Goal: Information Seeking & Learning: Learn about a topic

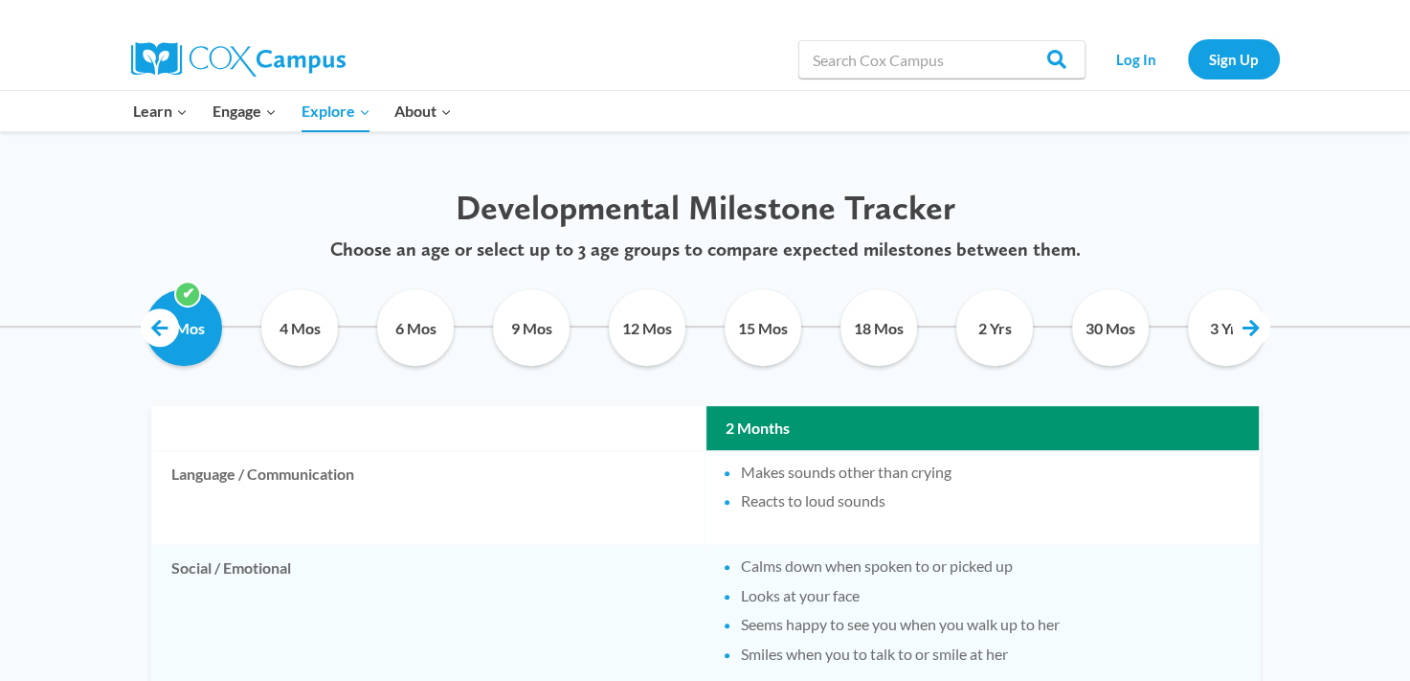
scroll to position [896, 0]
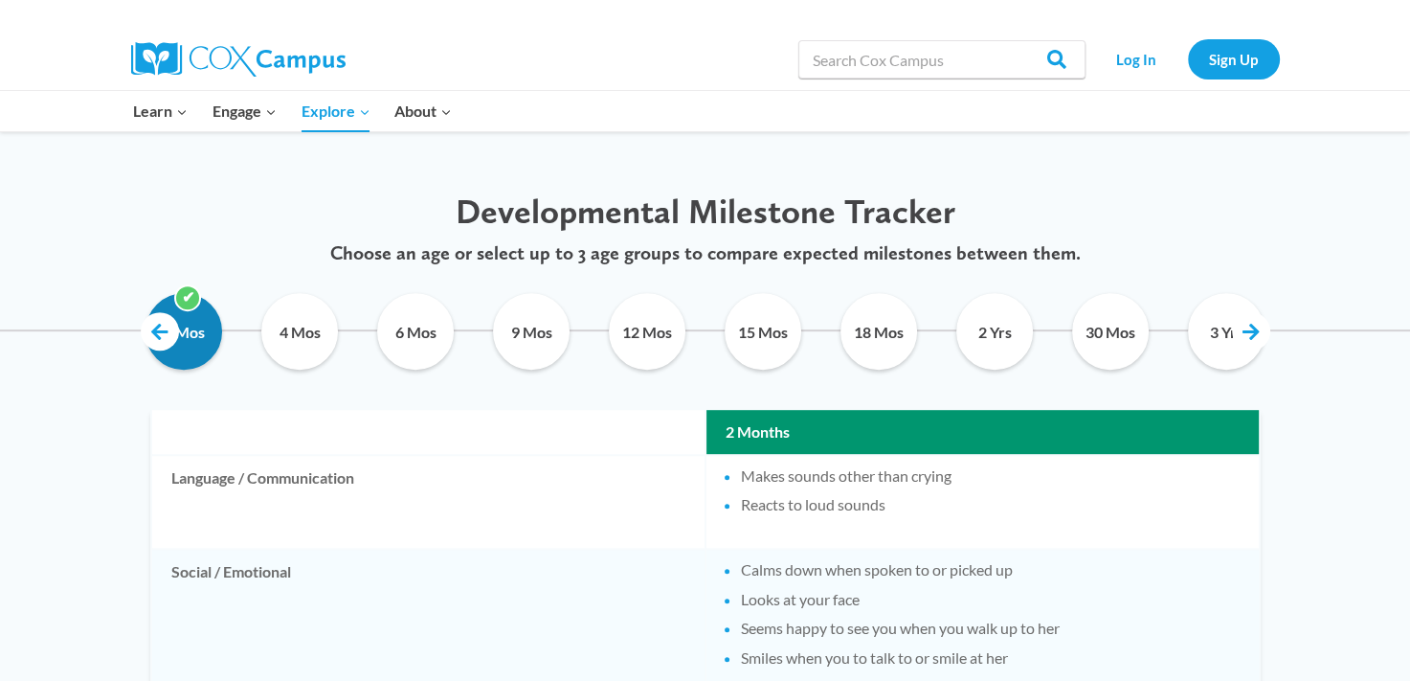
click at [176, 351] on input "2 Mos" at bounding box center [184, 331] width 87 height 77
click at [160, 323] on link at bounding box center [160, 331] width 38 height 38
click at [202, 342] on input "2 Mos" at bounding box center [184, 331] width 87 height 77
checkbox input "true"
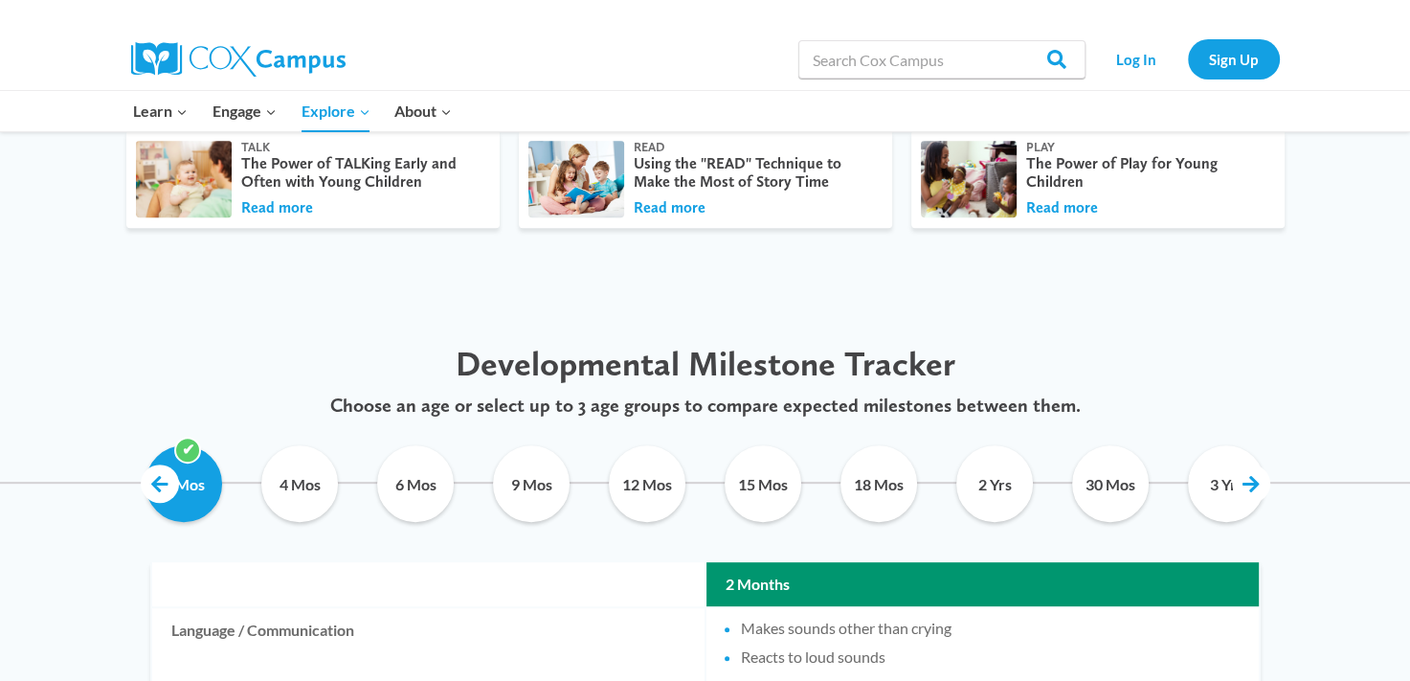
scroll to position [772, 0]
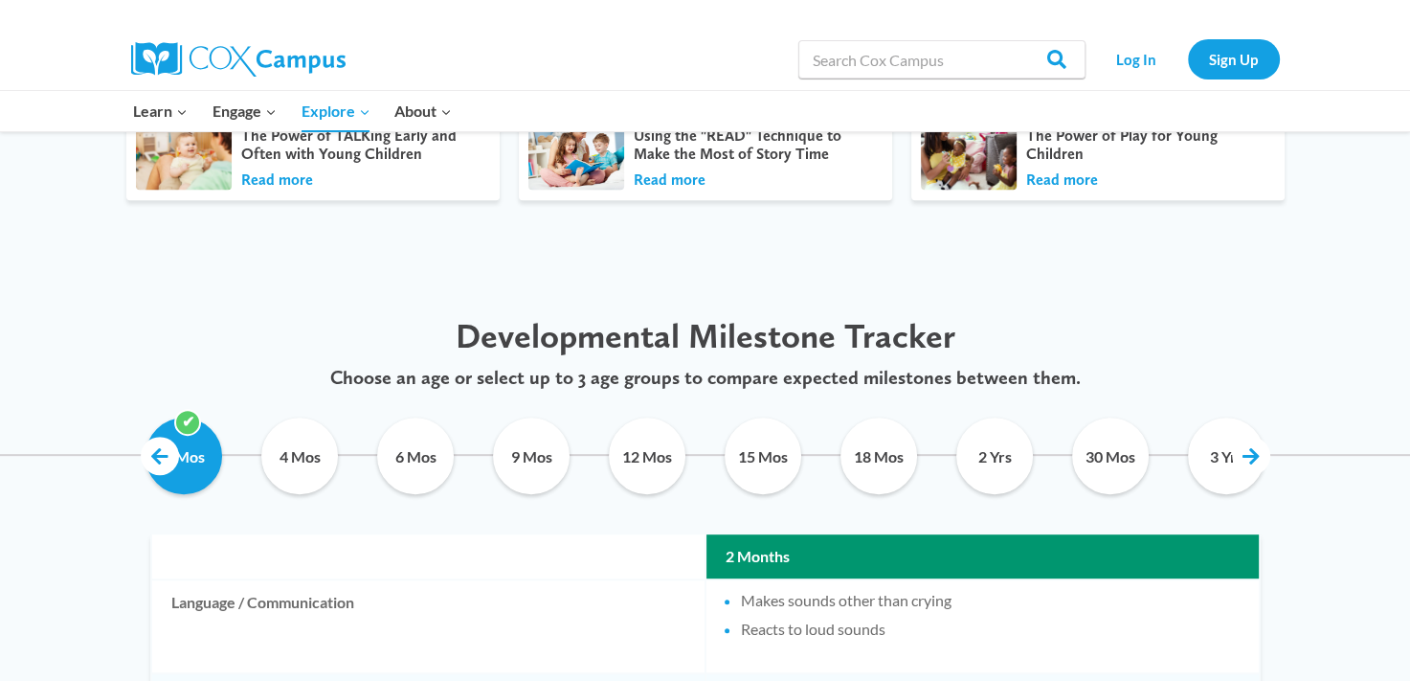
drag, startPoint x: 1275, startPoint y: 1, endPoint x: 536, endPoint y: 41, distance: 740.1
click at [536, 41] on div at bounding box center [351, 59] width 441 height 61
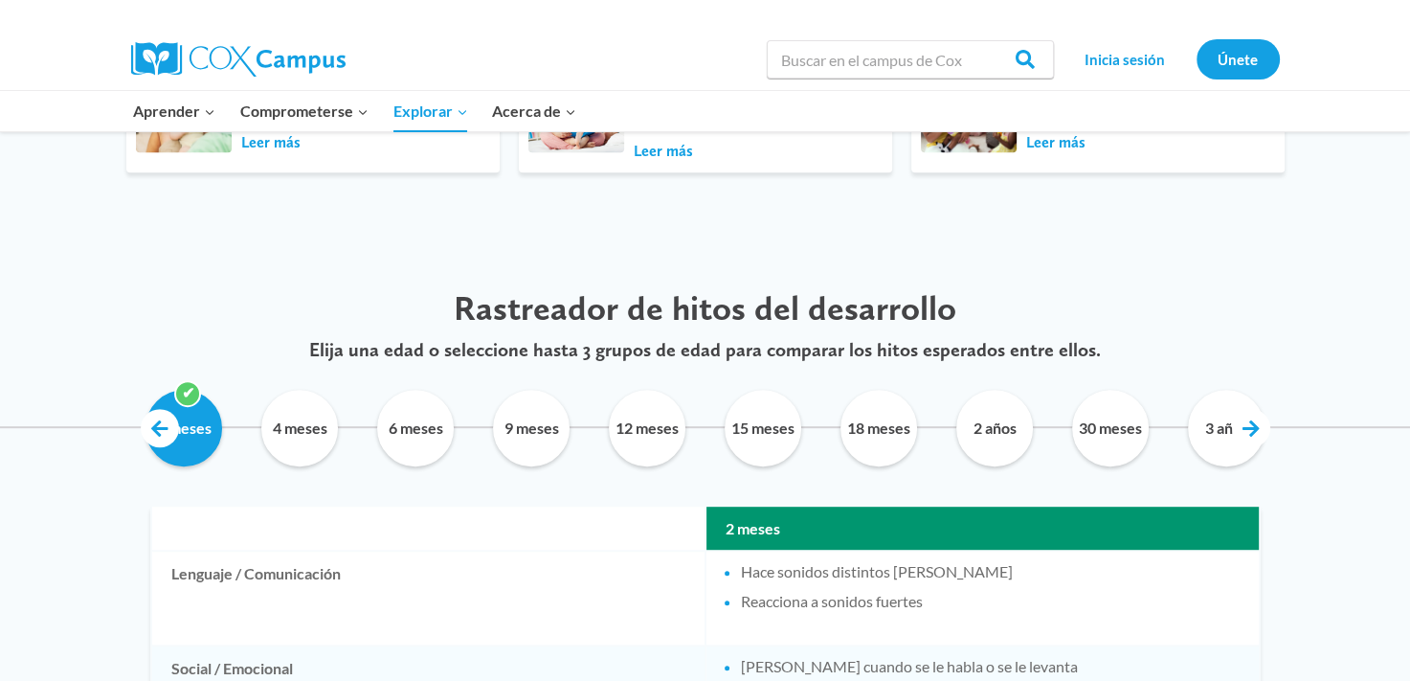
scroll to position [881, 0]
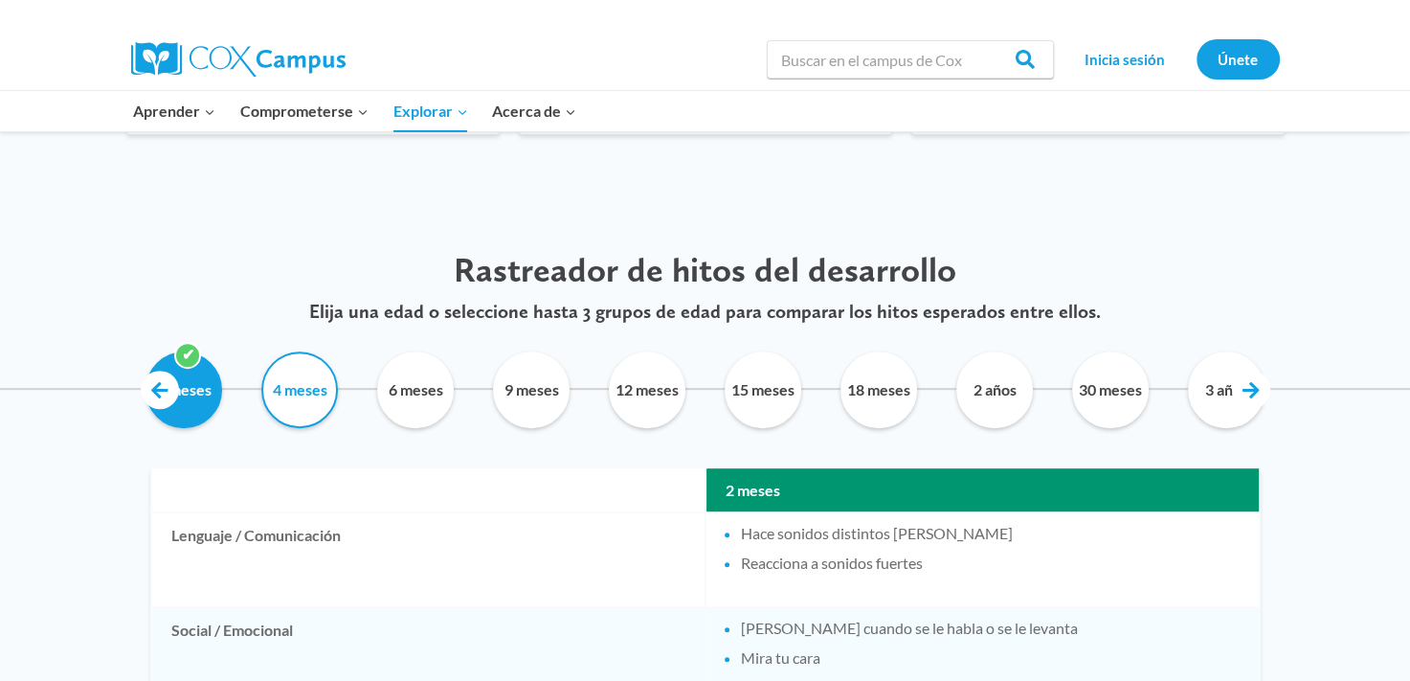
click at [311, 394] on input "4 meses" at bounding box center [300, 389] width 87 height 77
checkbox input "true"
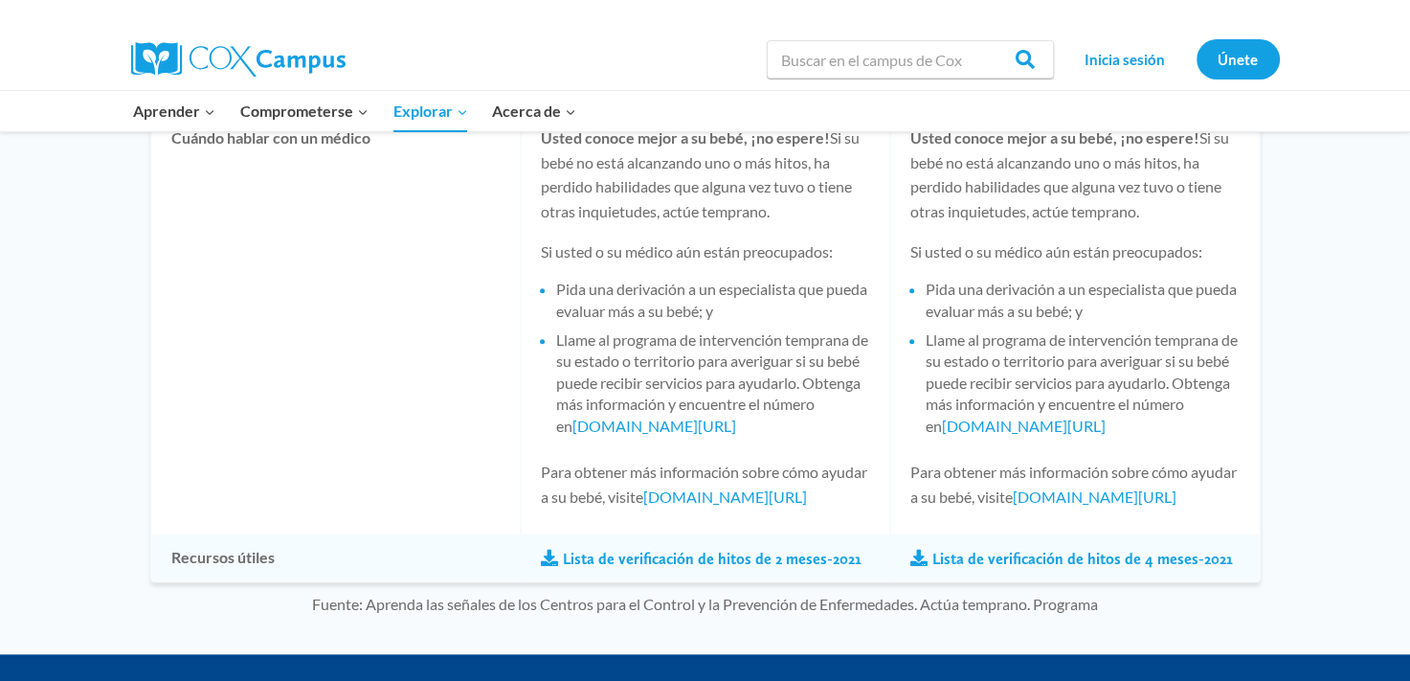
scroll to position [1963, 0]
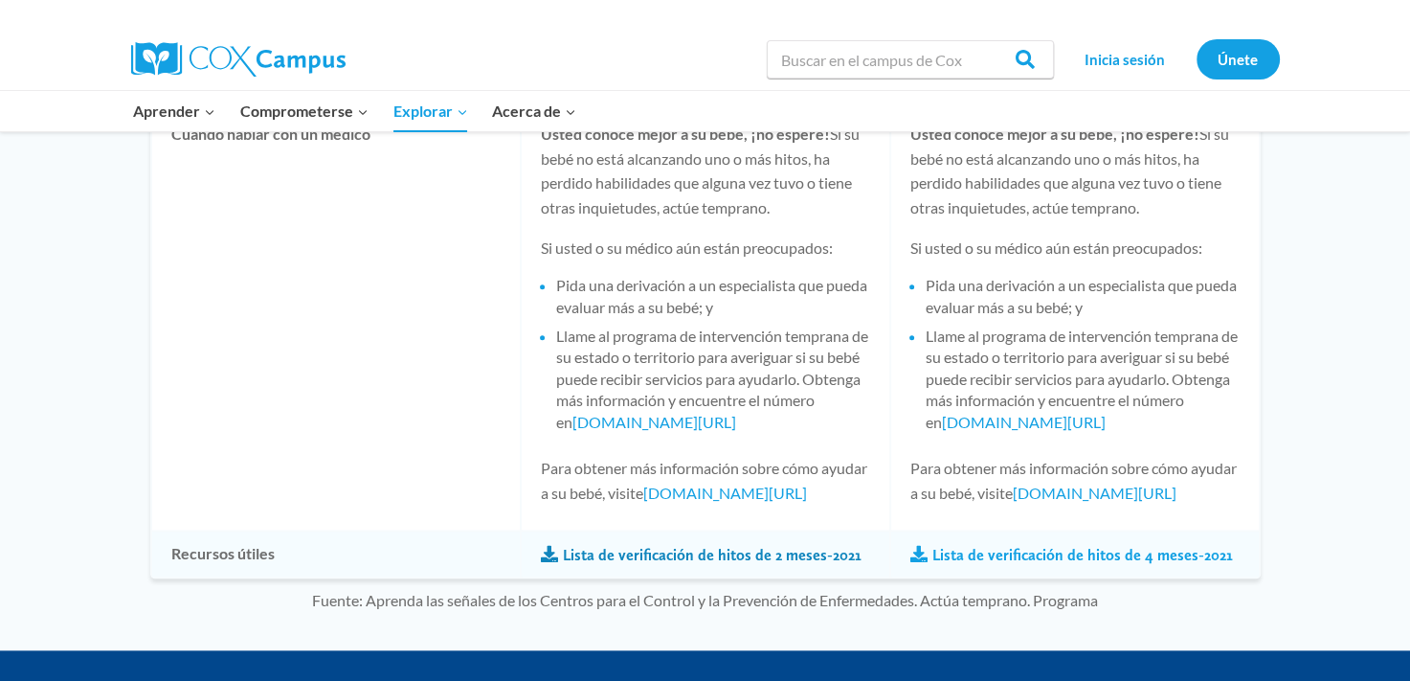
click at [739, 545] on font "Lista de verificación de hitos de 2 meses-2021" at bounding box center [712, 555] width 299 height 21
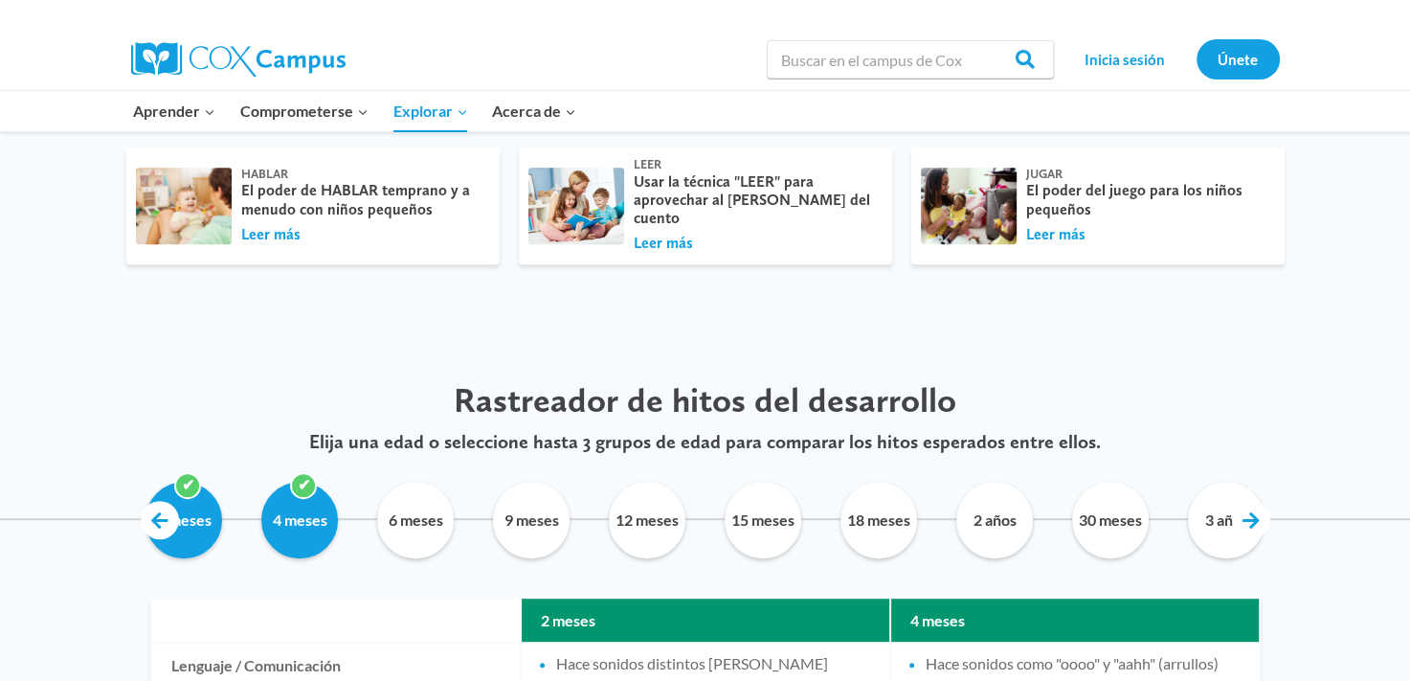
scroll to position [754, 0]
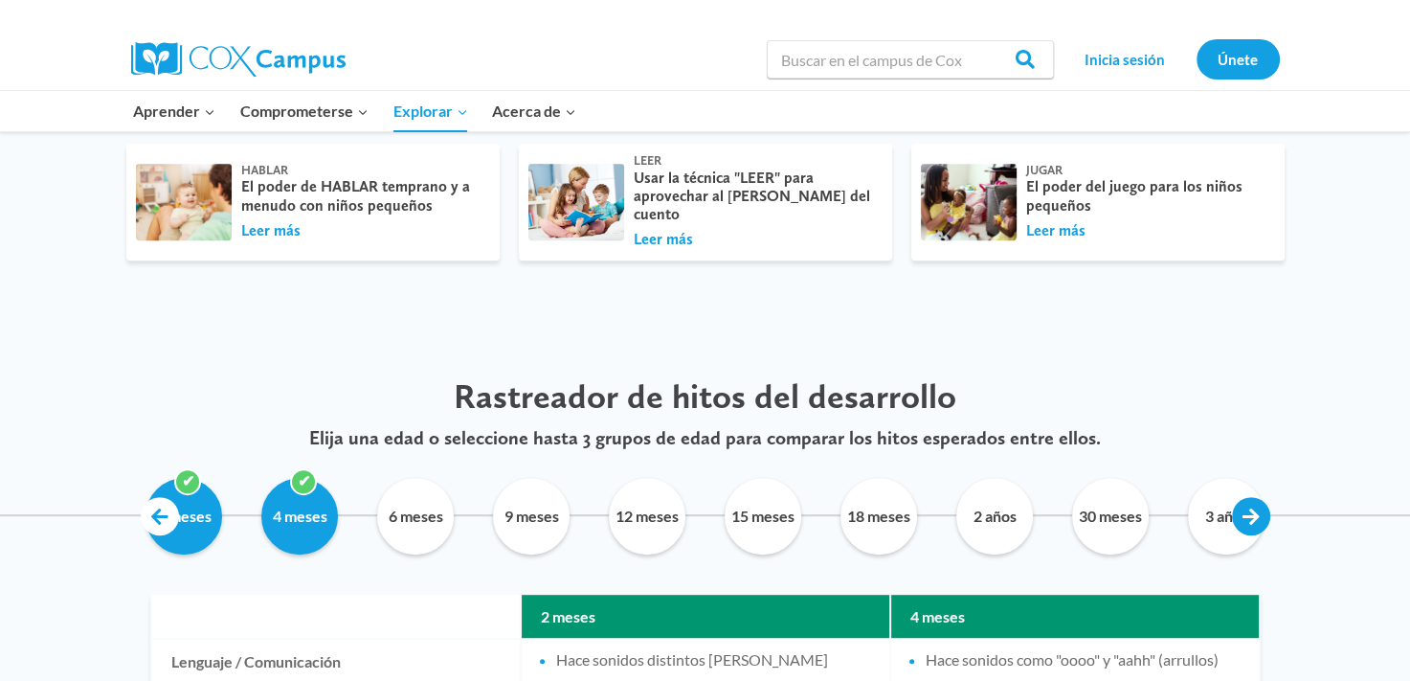
click at [1244, 530] on link at bounding box center [1251, 516] width 38 height 38
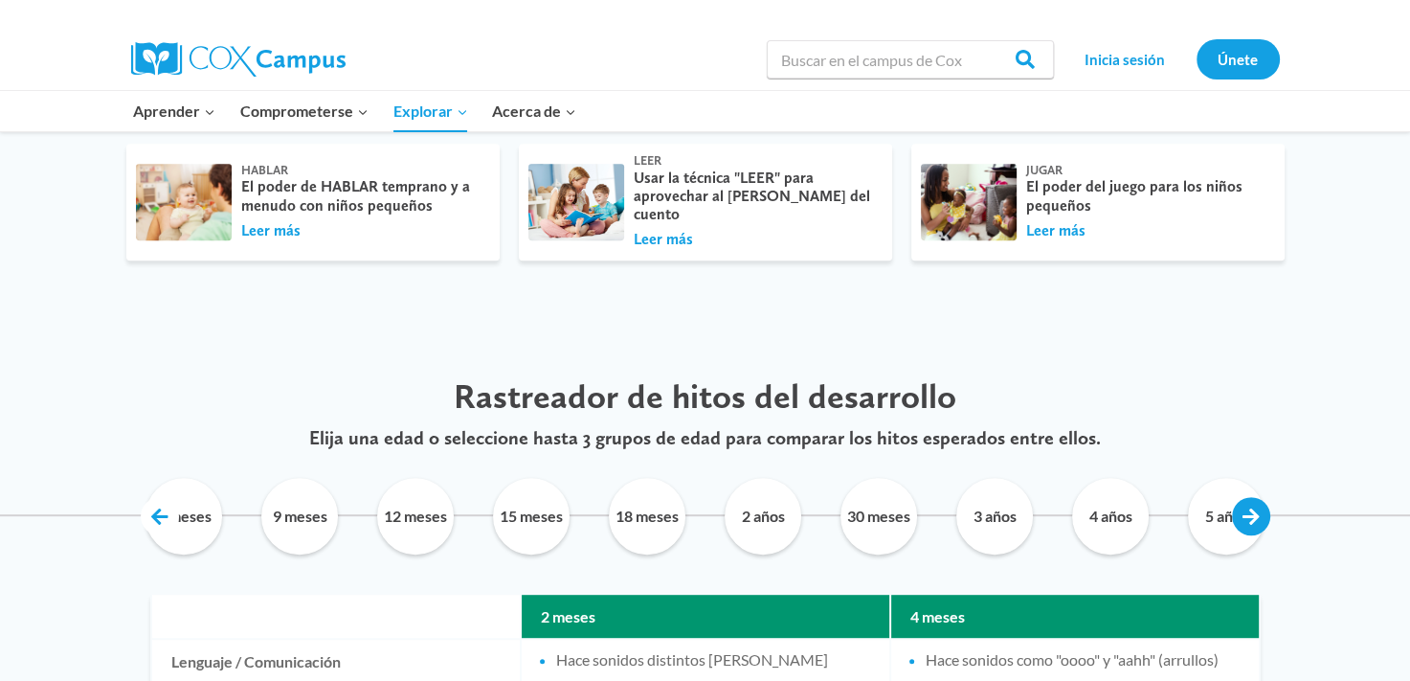
click at [1244, 530] on link at bounding box center [1251, 516] width 38 height 38
click at [1227, 529] on input "5 años" at bounding box center [1226, 516] width 87 height 77
checkbox input "true"
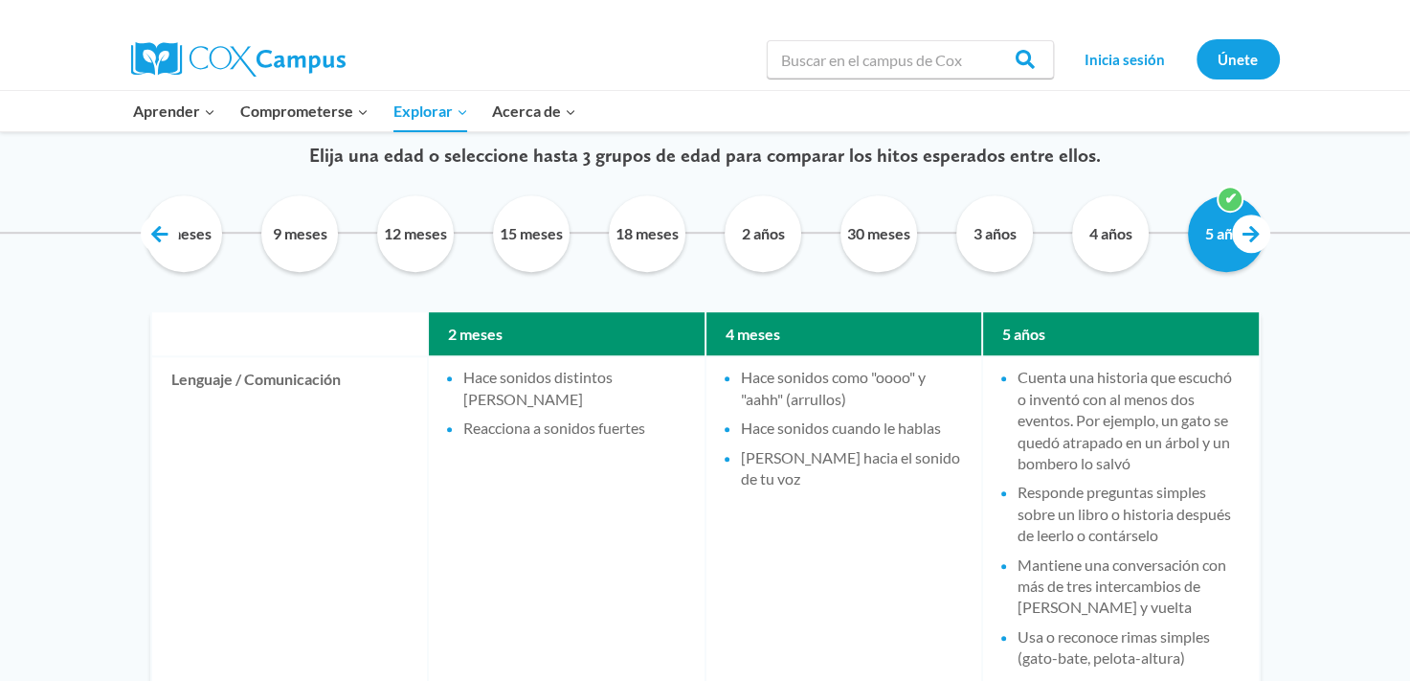
scroll to position [956, 0]
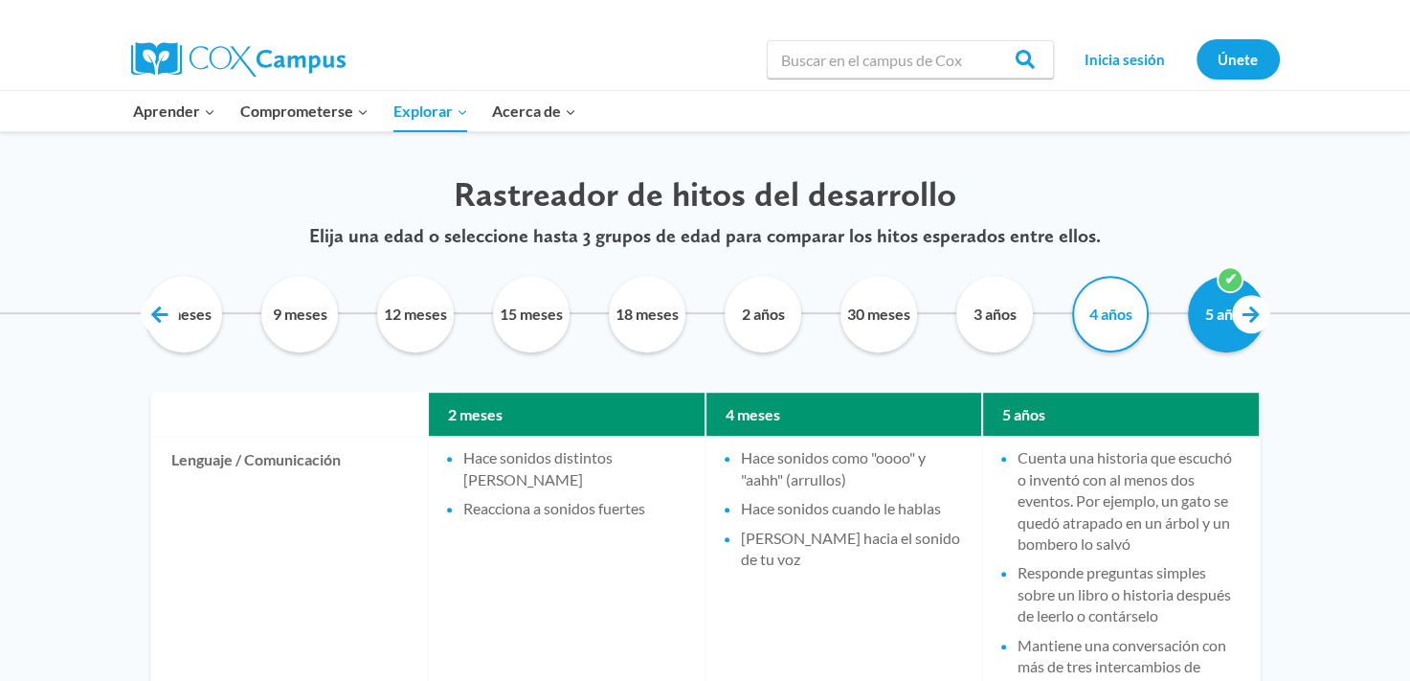
click at [1082, 321] on input "4 años" at bounding box center [1110, 314] width 87 height 77
click at [1137, 308] on input "4 años" at bounding box center [1110, 314] width 87 height 77
checkbox input "false"
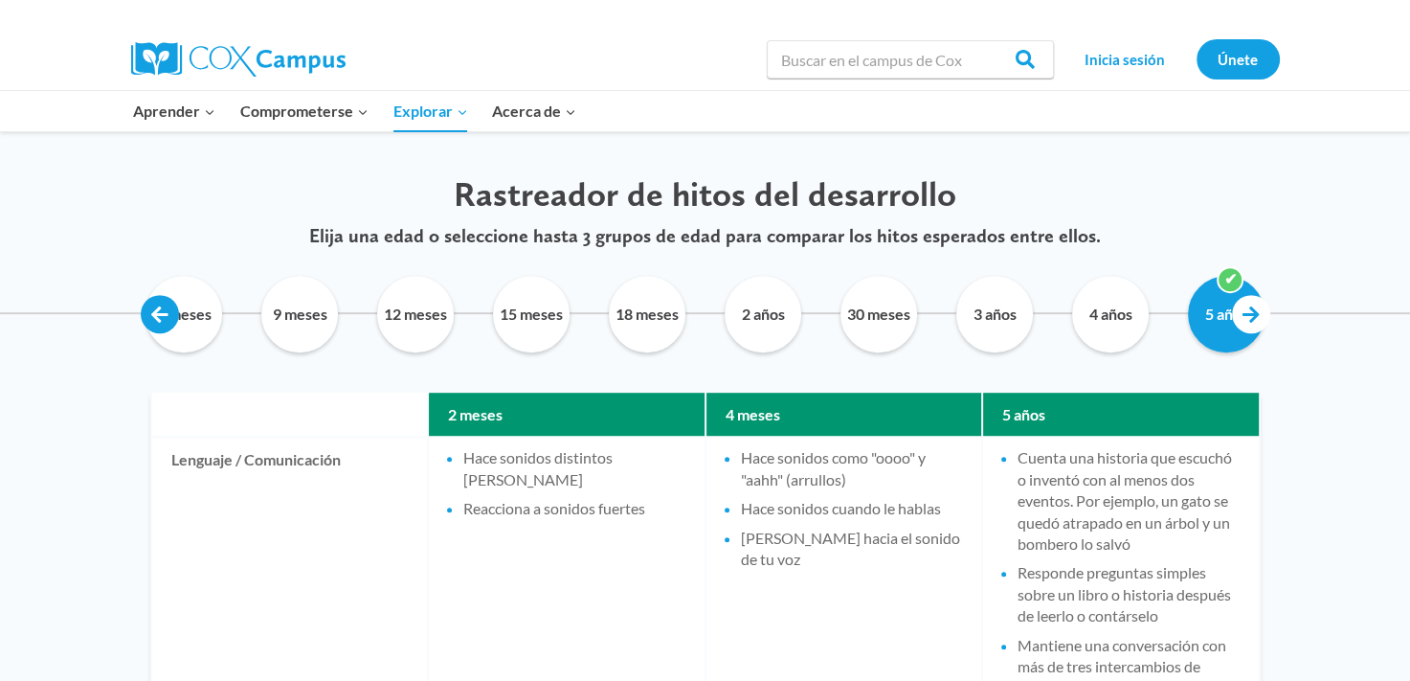
click at [148, 315] on link at bounding box center [160, 314] width 38 height 38
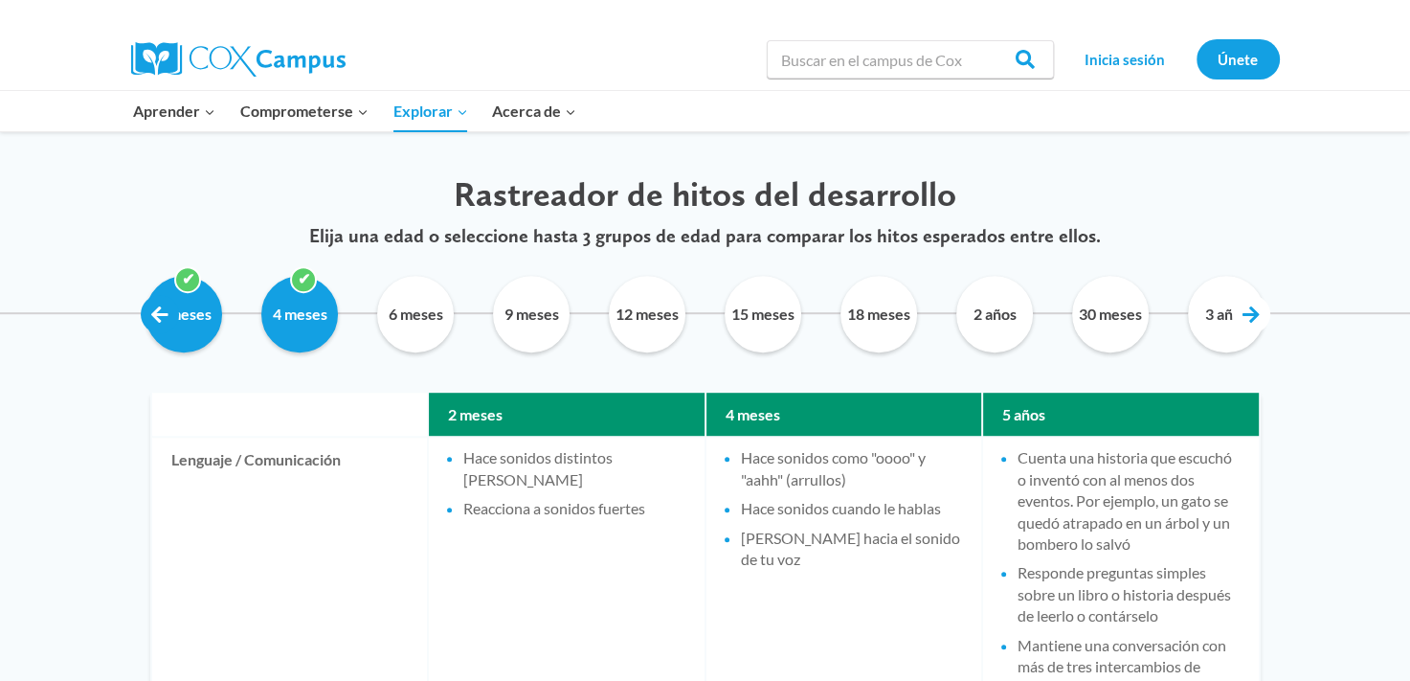
click at [148, 315] on link at bounding box center [160, 314] width 38 height 38
click at [183, 280] on input "2 meses" at bounding box center [184, 314] width 87 height 77
checkbox input "false"
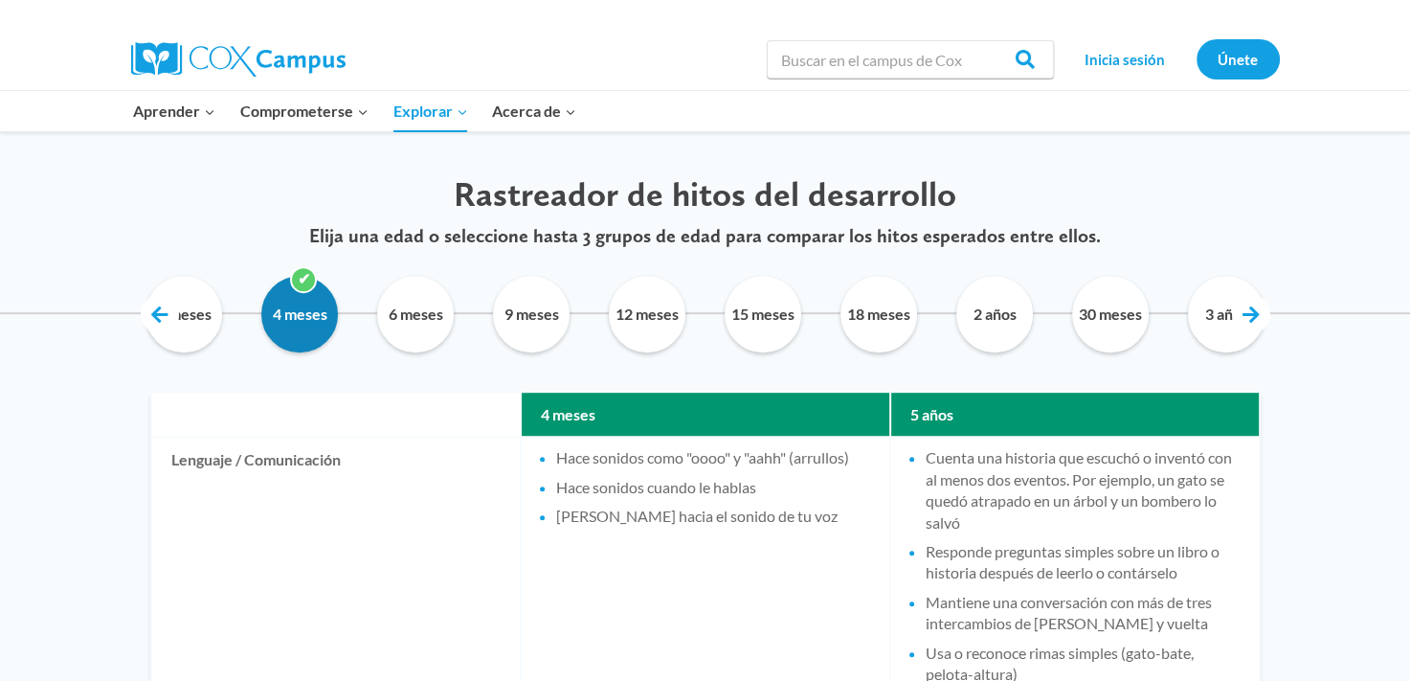
click at [311, 282] on input "4 meses" at bounding box center [300, 314] width 87 height 77
checkbox input "false"
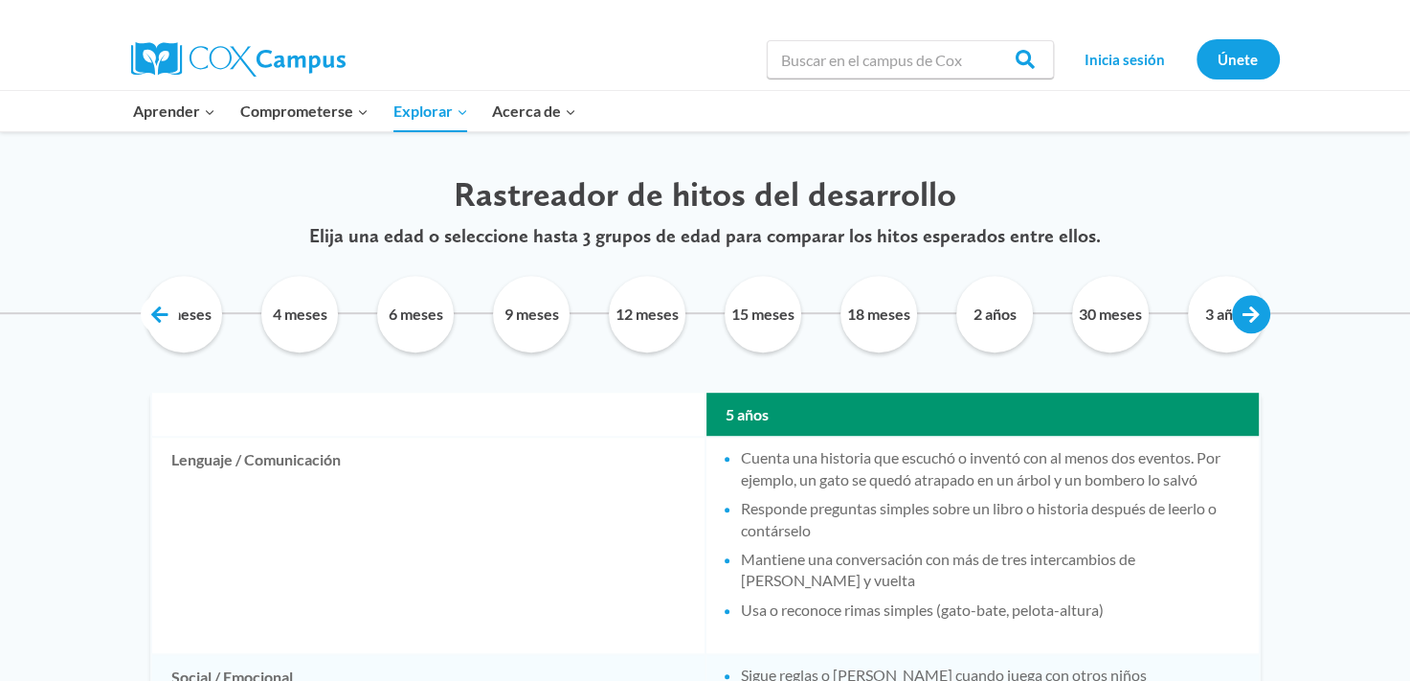
click at [1262, 316] on link at bounding box center [1251, 314] width 38 height 38
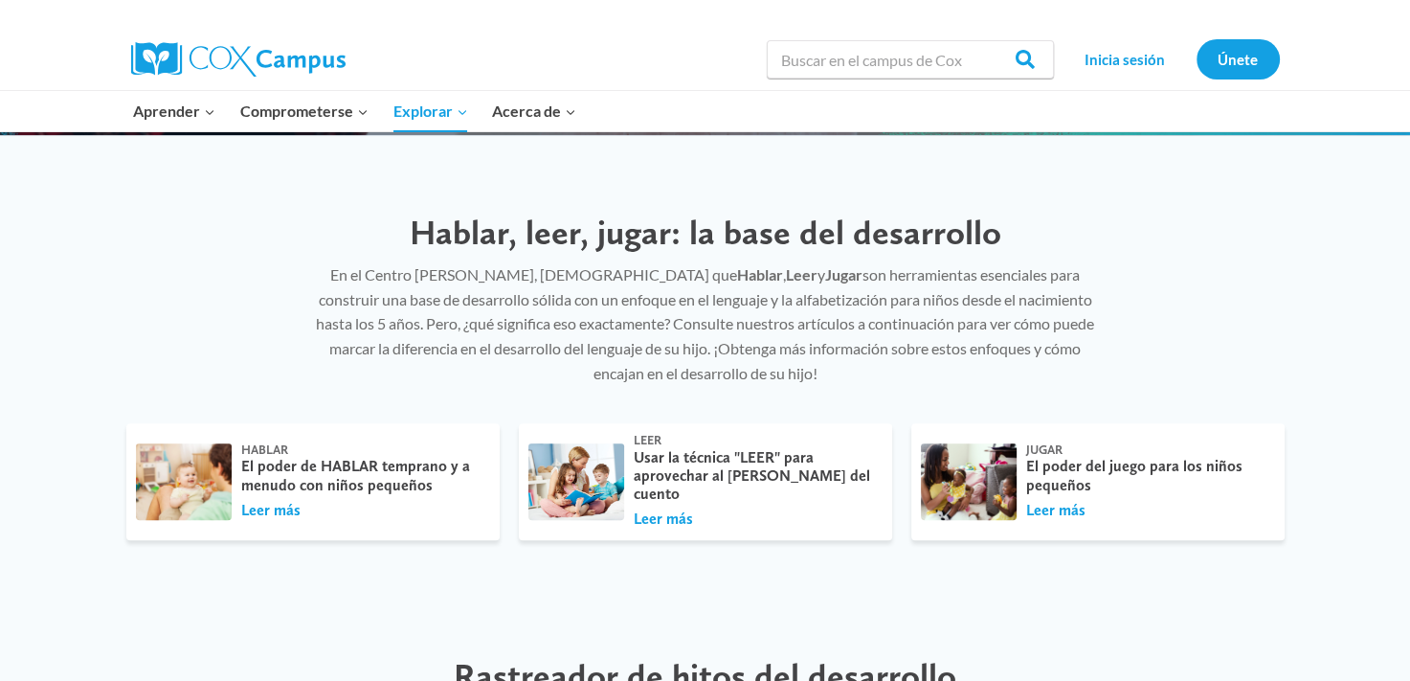
scroll to position [460, 0]
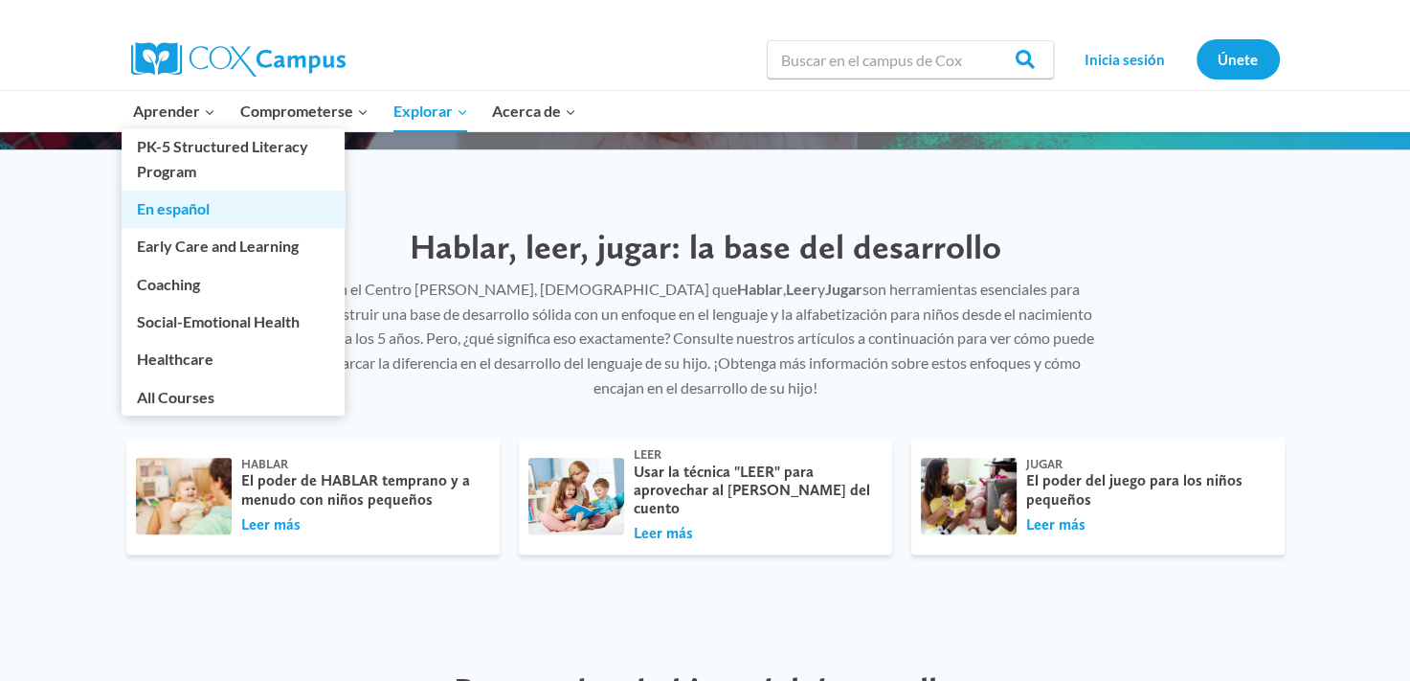
click at [167, 210] on link "En español" at bounding box center [233, 208] width 223 height 36
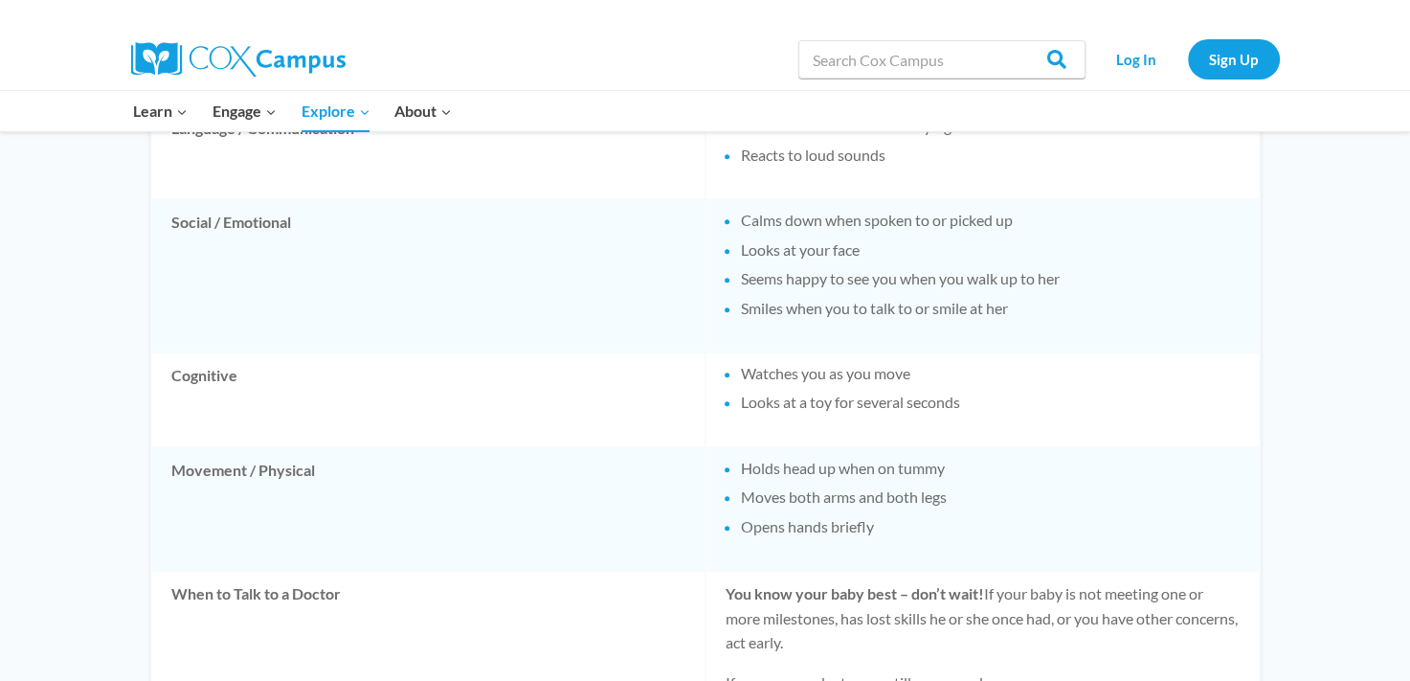
scroll to position [1242, 0]
